Goal: Find contact information: Find contact information

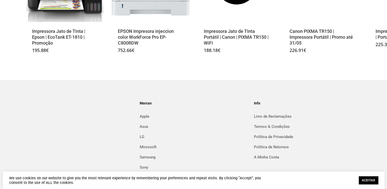
scroll to position [911, 0]
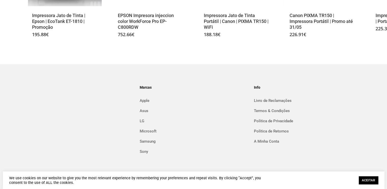
click at [361, 180] on link "ACEITAR" at bounding box center [368, 180] width 19 height 8
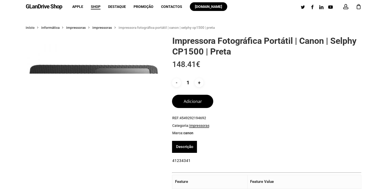
scroll to position [0, 0]
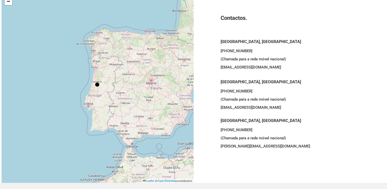
scroll to position [25, 0]
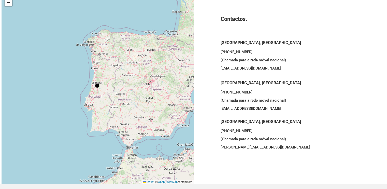
drag, startPoint x: 87, startPoint y: 93, endPoint x: 94, endPoint y: 93, distance: 7.9
click at [87, 93] on div "+ − Leaflet | © OpenStreetMap contributors" at bounding box center [98, 86] width 192 height 196
click at [95, 87] on div at bounding box center [97, 85] width 4 height 4
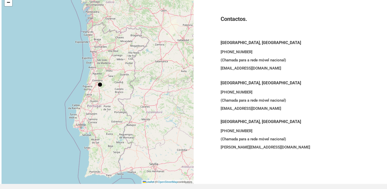
click at [102, 85] on div "+ − Leaflet | © OpenStreetMap contributors" at bounding box center [98, 86] width 192 height 196
click at [101, 85] on div "+ − Leaflet | © OpenStreetMap contributors" at bounding box center [98, 86] width 192 height 196
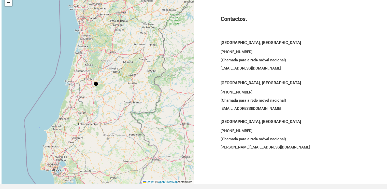
click at [93, 85] on div at bounding box center [95, 83] width 5 height 5
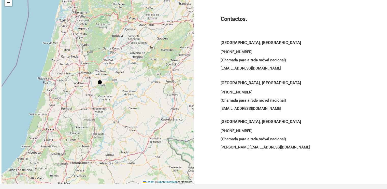
click at [97, 83] on div at bounding box center [99, 82] width 4 height 4
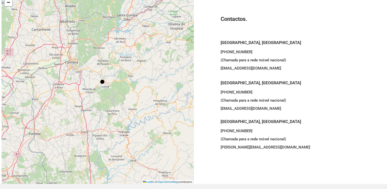
click at [100, 82] on div at bounding box center [102, 82] width 4 height 4
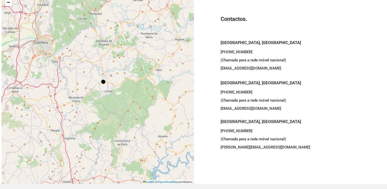
click at [101, 82] on div at bounding box center [103, 82] width 4 height 4
click at [94, 87] on div "+ − Leaflet | © OpenStreetMap contributors" at bounding box center [98, 86] width 192 height 196
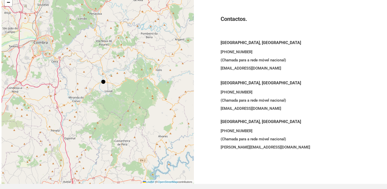
click at [94, 87] on div "+ − Leaflet | © OpenStreetMap contributors" at bounding box center [98, 86] width 192 height 196
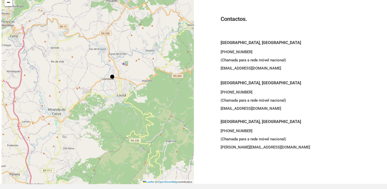
click at [113, 85] on div "+ − Leaflet | © OpenStreetMap contributors" at bounding box center [98, 86] width 192 height 196
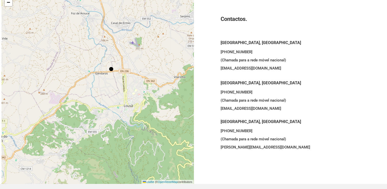
click at [112, 82] on div "+ − Leaflet | © OpenStreetMap contributors" at bounding box center [98, 86] width 192 height 196
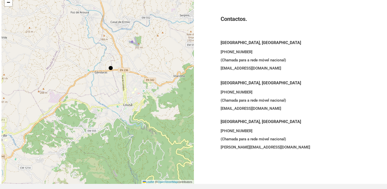
click at [112, 82] on div "+ − Leaflet | © OpenStreetMap contributors" at bounding box center [98, 86] width 192 height 196
click at [108, 75] on div "+ − Leaflet | © OpenStreetMap contributors" at bounding box center [98, 86] width 192 height 196
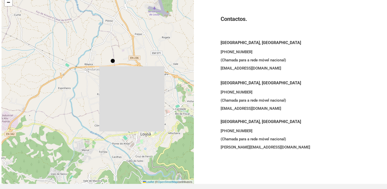
click at [108, 71] on div "+ − Leaflet | © OpenStreetMap contributors" at bounding box center [98, 86] width 192 height 196
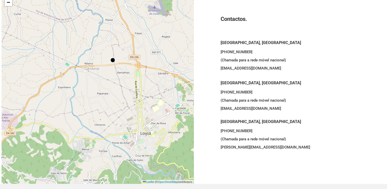
click at [108, 71] on div "+ − Leaflet | © OpenStreetMap contributors" at bounding box center [98, 86] width 192 height 196
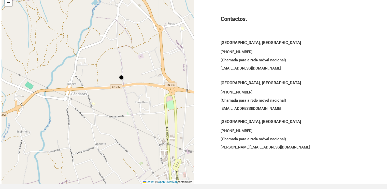
drag, startPoint x: 98, startPoint y: 68, endPoint x: 103, endPoint y: 90, distance: 21.6
click at [103, 89] on div "+ − Leaflet | © OpenStreetMap contributors" at bounding box center [98, 86] width 192 height 196
click at [96, 81] on div "+ − Leaflet | © OpenStreetMap contributors" at bounding box center [98, 86] width 192 height 196
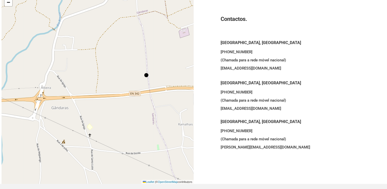
click at [115, 85] on div "+ − Leaflet | © OpenStreetMap contributors" at bounding box center [98, 86] width 192 height 196
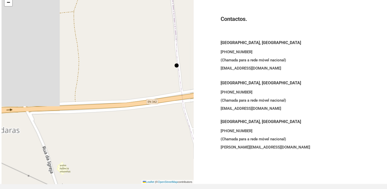
click at [166, 81] on div "+ − Leaflet | © OpenStreetMap contributors" at bounding box center [98, 86] width 192 height 196
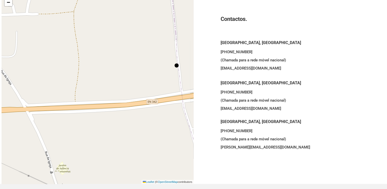
click at [166, 81] on div "+ − Leaflet | © OpenStreetMap contributors" at bounding box center [98, 86] width 192 height 196
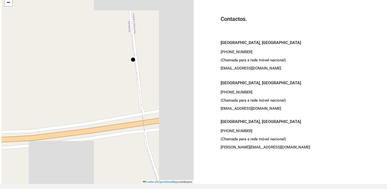
drag, startPoint x: 135, startPoint y: 82, endPoint x: 105, endPoint y: 104, distance: 36.9
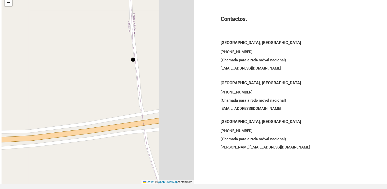
click at [105, 103] on div "+ − Leaflet | © OpenStreetMap contributors" at bounding box center [98, 86] width 192 height 196
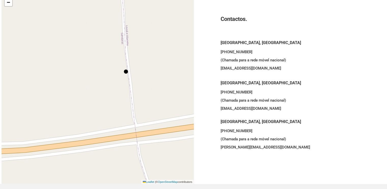
click at [124, 73] on div at bounding box center [126, 71] width 4 height 4
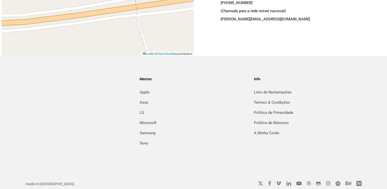
scroll to position [156, 0]
